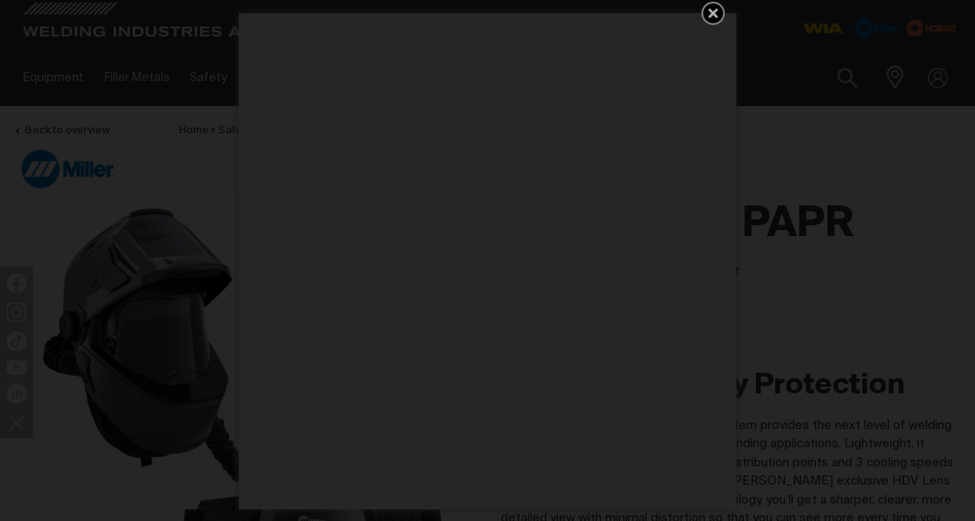
click at [711, 11] on icon "Get 5 WIA Welding Guides Free!" at bounding box center [713, 13] width 10 height 10
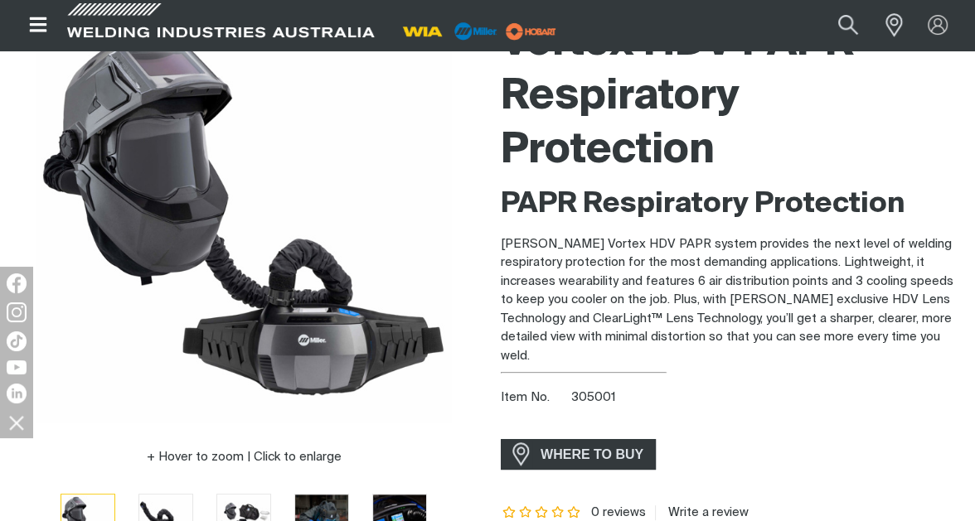
scroll to position [166, 0]
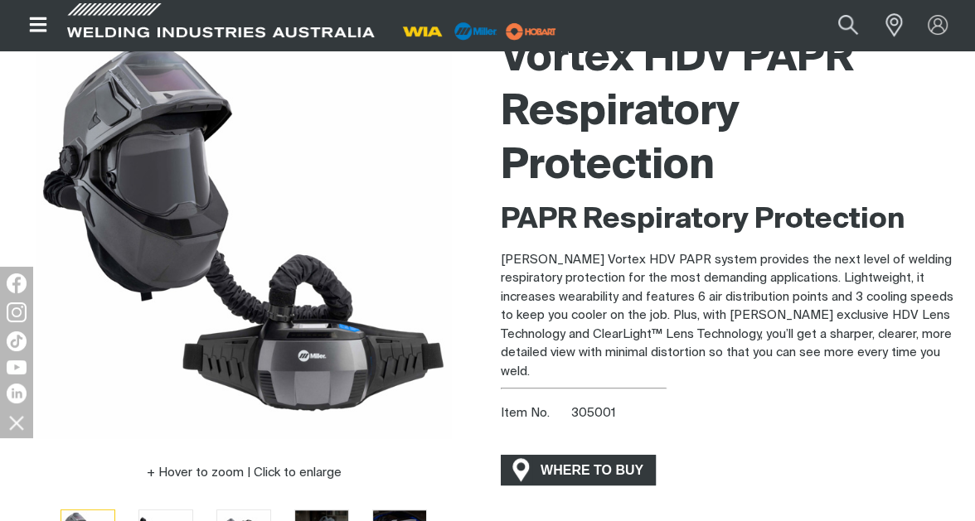
click at [568, 458] on span "WHERE TO BUY" at bounding box center [592, 471] width 124 height 27
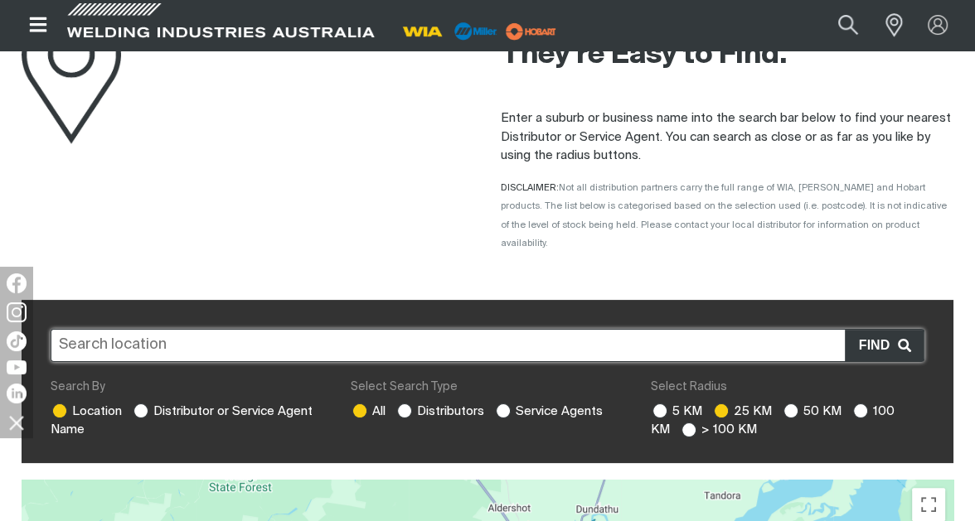
scroll to position [166, 0]
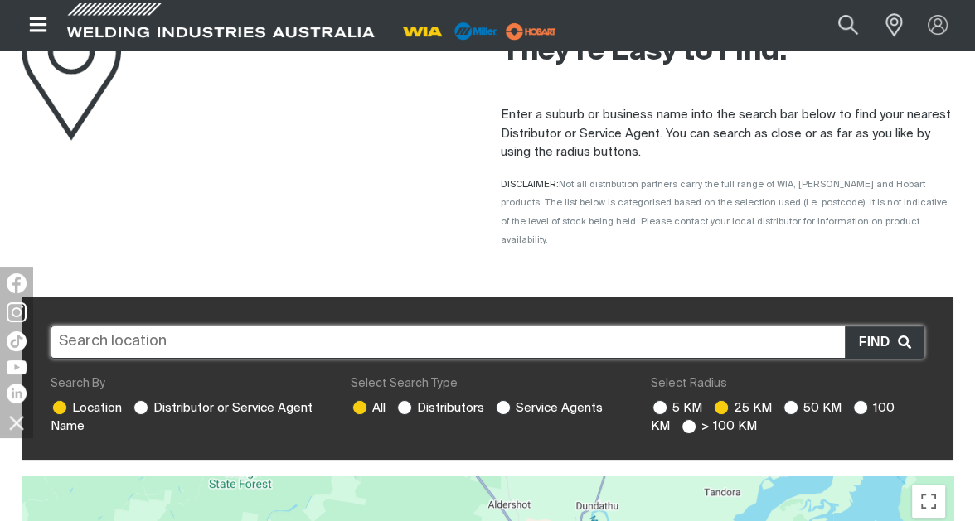
click at [187, 326] on input "text" at bounding box center [488, 342] width 874 height 33
click at [867, 332] on span "Find" at bounding box center [878, 343] width 39 height 22
click at [405, 400] on ins at bounding box center [404, 407] width 15 height 15
click at [405, 400] on input "Distributors" at bounding box center [402, 405] width 11 height 11
radio input "true"
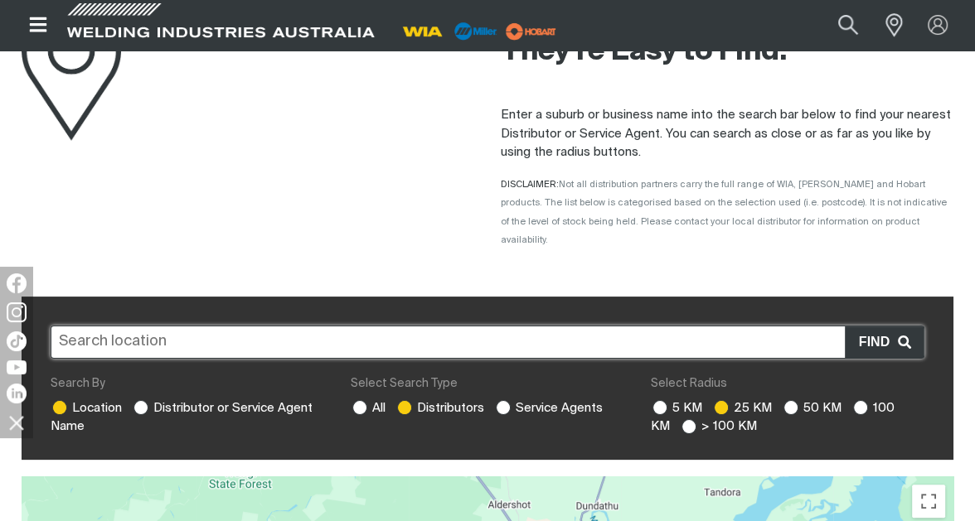
click at [64, 326] on input "text" at bounding box center [488, 342] width 874 height 33
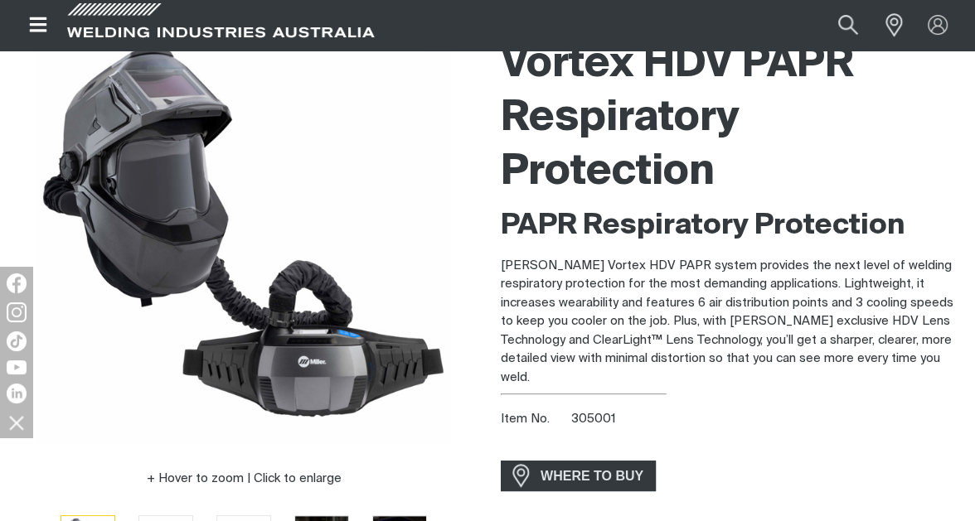
scroll to position [166, 0]
